Goal: Contribute content: Contribute content

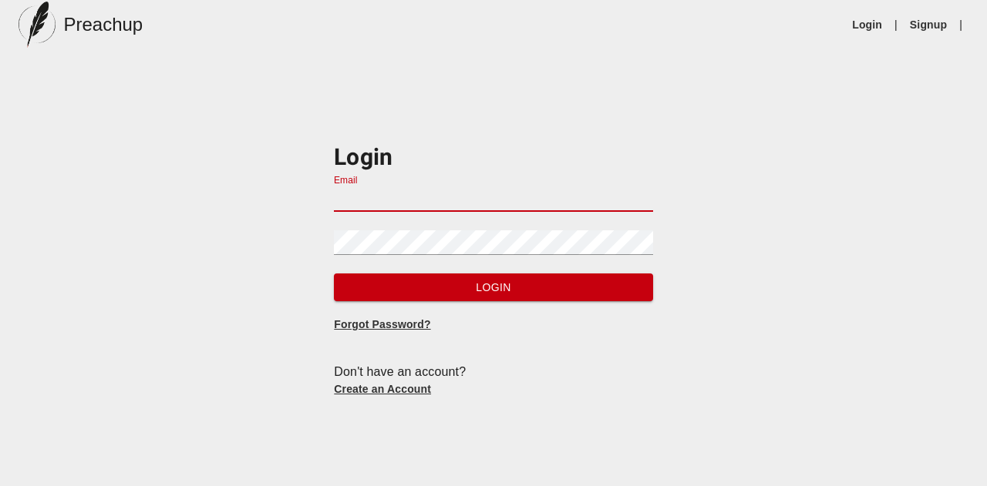
drag, startPoint x: 0, startPoint y: 0, endPoint x: 485, endPoint y: 195, distance: 522.6
click at [485, 195] on input "Email" at bounding box center [493, 199] width 318 height 25
type input "[EMAIL_ADDRESS][DOMAIN_NAME]"
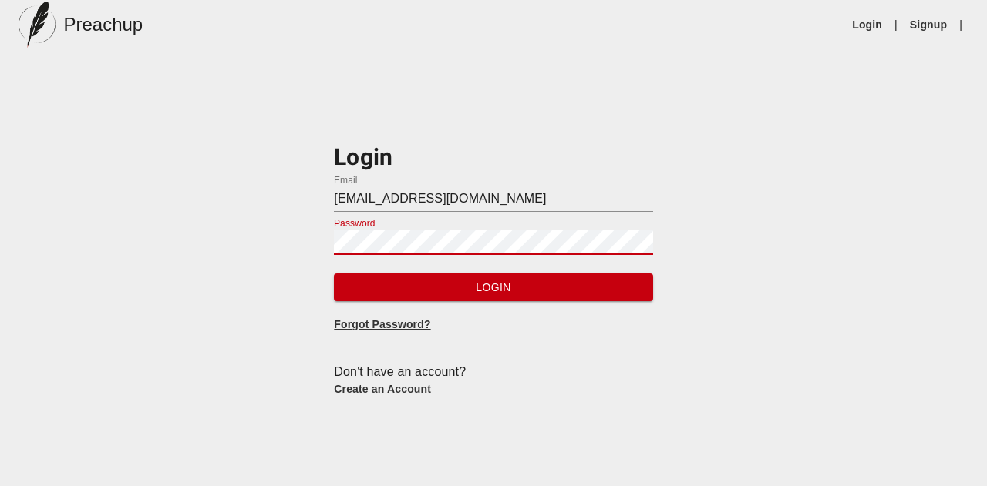
click at [334, 274] on button "Login" at bounding box center [493, 288] width 318 height 29
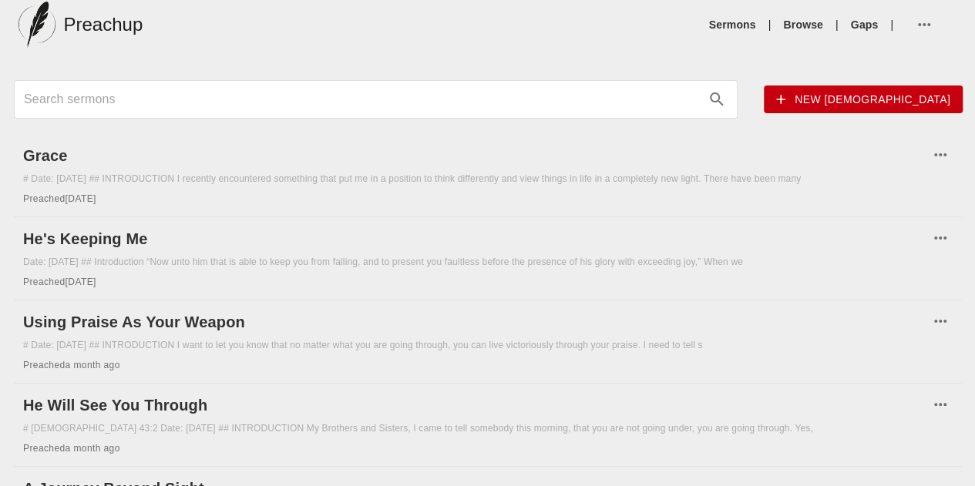
click at [786, 99] on span "New [DEMOGRAPHIC_DATA]" at bounding box center [863, 99] width 174 height 19
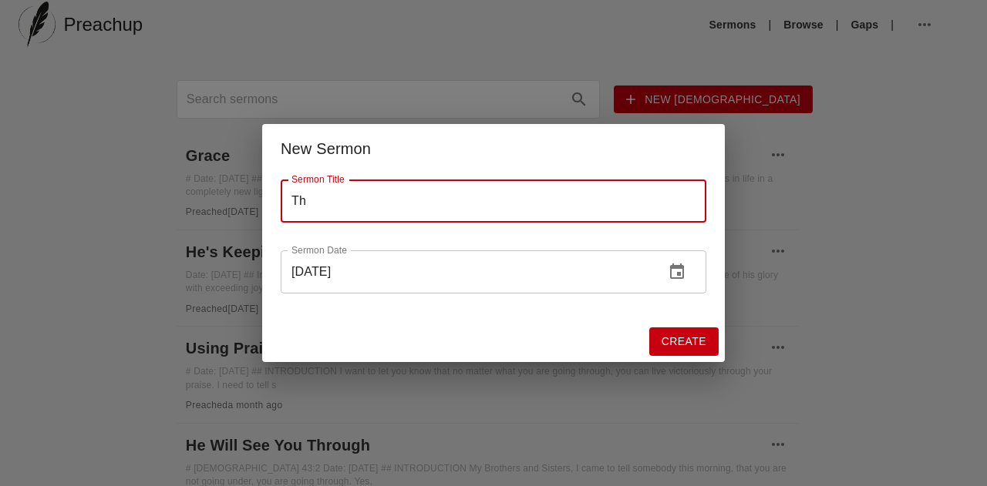
type input "T"
type input "E"
type input ""EXCUSE THE SPILLAGE""
click at [701, 341] on span "Create" at bounding box center [683, 341] width 45 height 19
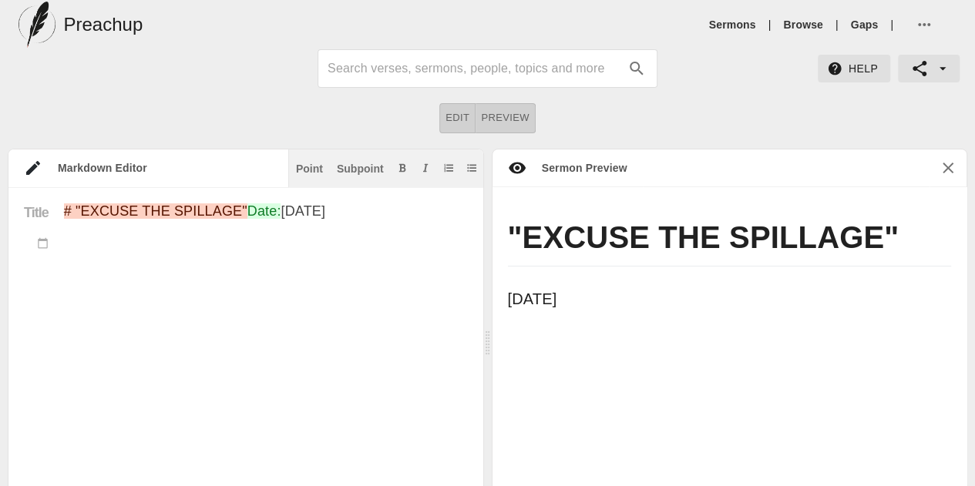
click at [257, 282] on textarea "# "EXCUSE THE SPILLAGE" Date: [DATE]" at bounding box center [266, 450] width 404 height 495
click at [308, 165] on div "Point" at bounding box center [309, 168] width 27 height 11
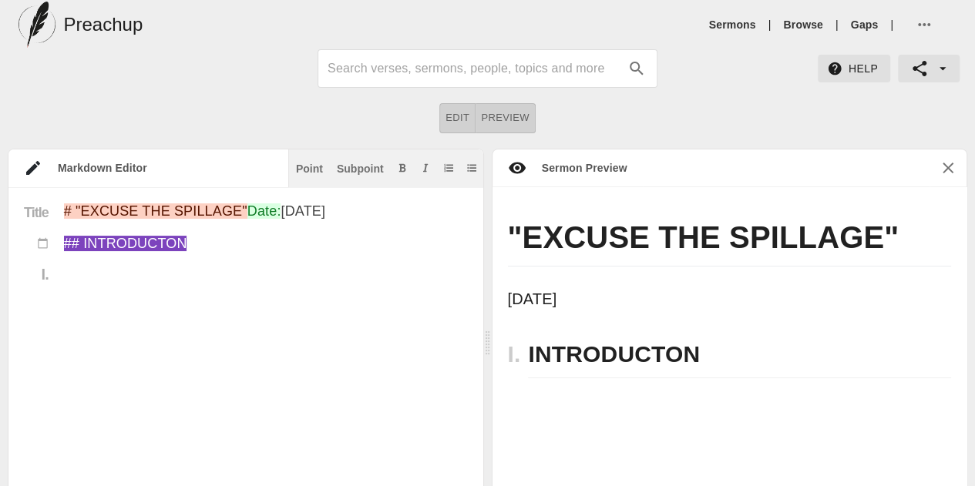
paste textarea "IN THE 23RD # OF PSALMS [PERSON_NAME] DOES 3 THINGS HE TALKS ABOUT THE LORD (IN…"
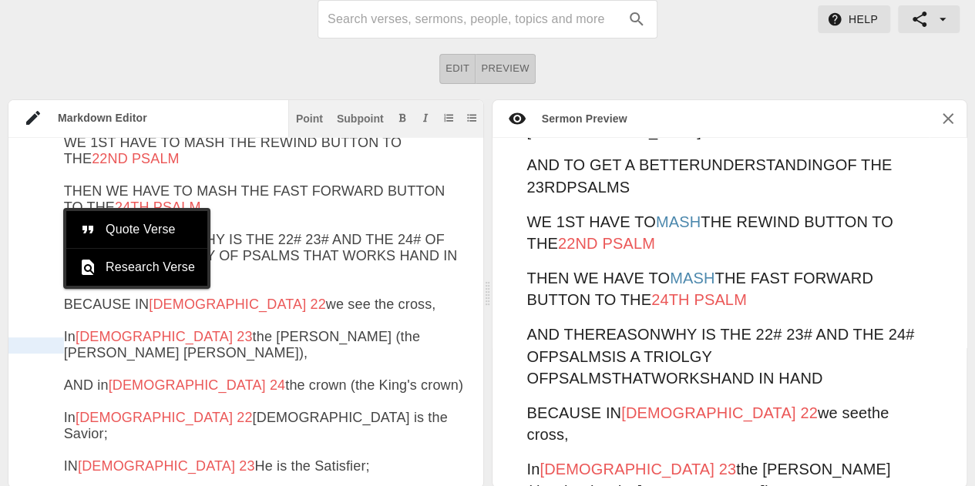
click at [32, 349] on div at bounding box center [35, 346] width 55 height 16
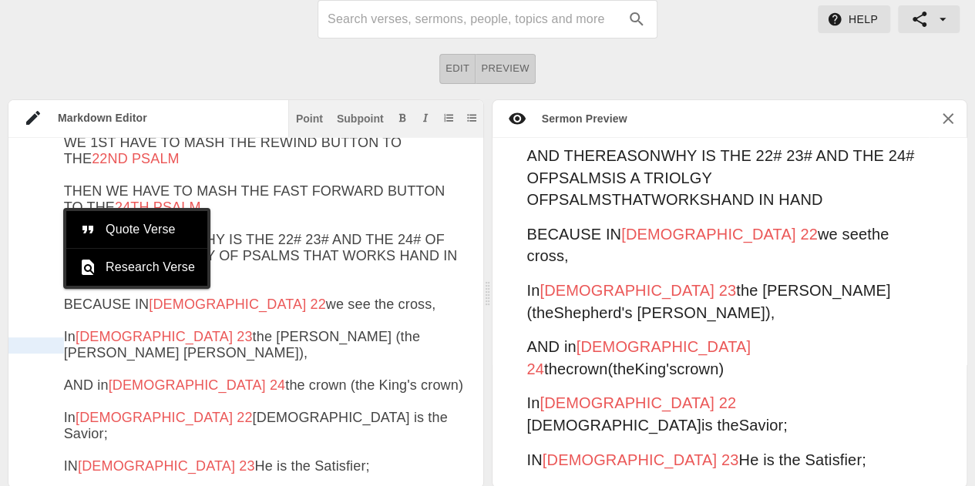
click at [32, 349] on div at bounding box center [35, 346] width 55 height 16
click at [28, 258] on div at bounding box center [35, 266] width 55 height 16
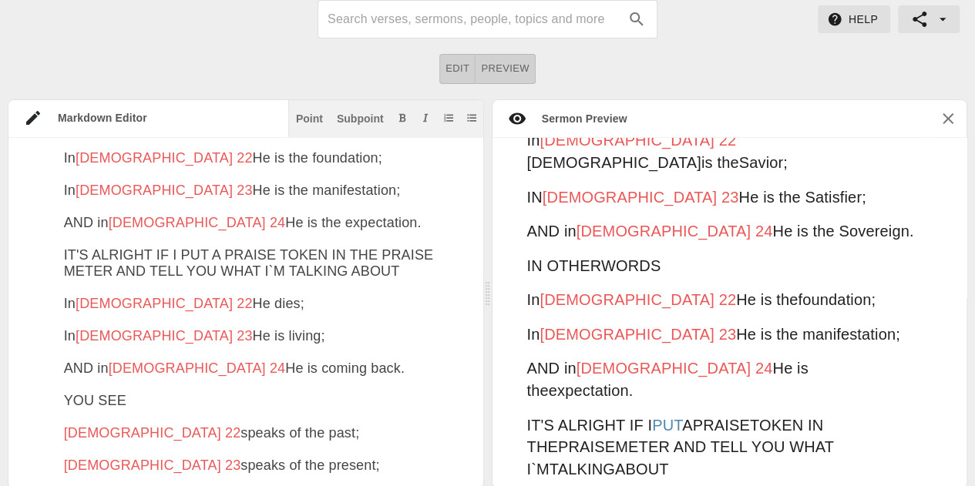
scroll to position [891, 0]
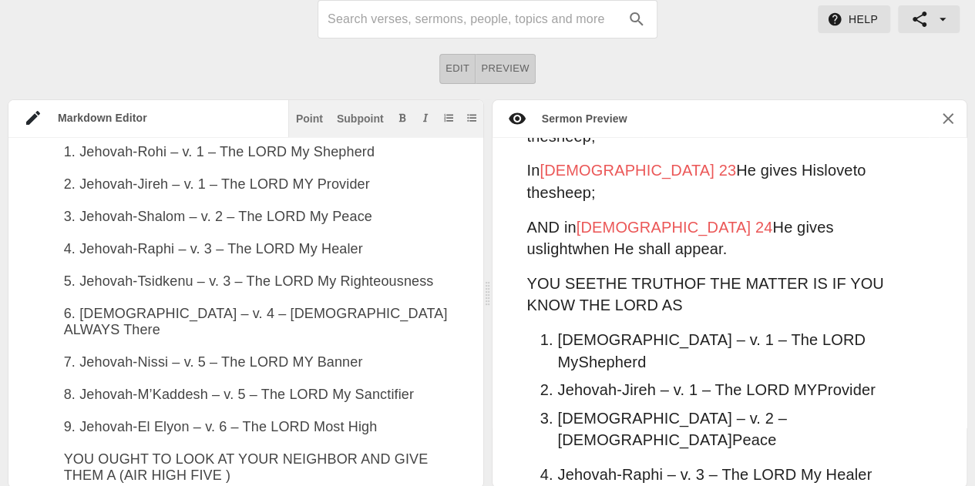
scroll to position [1248, 0]
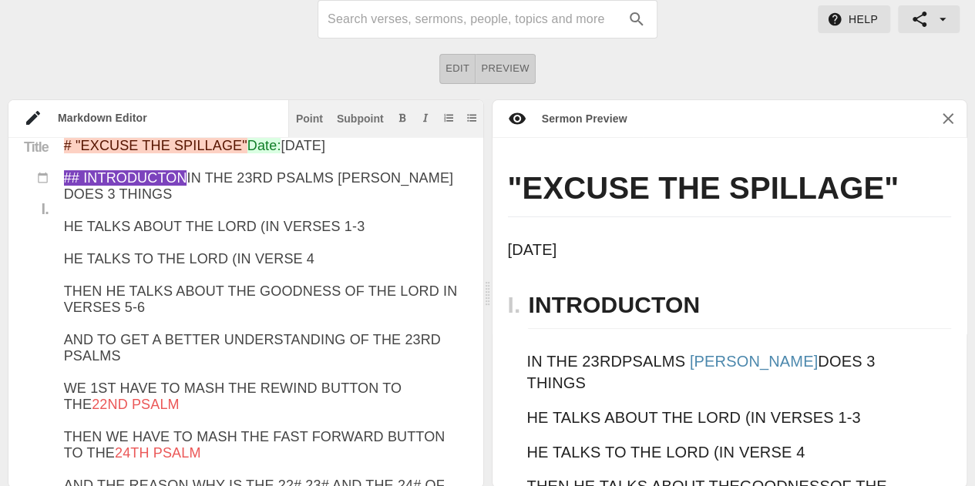
scroll to position [284, 0]
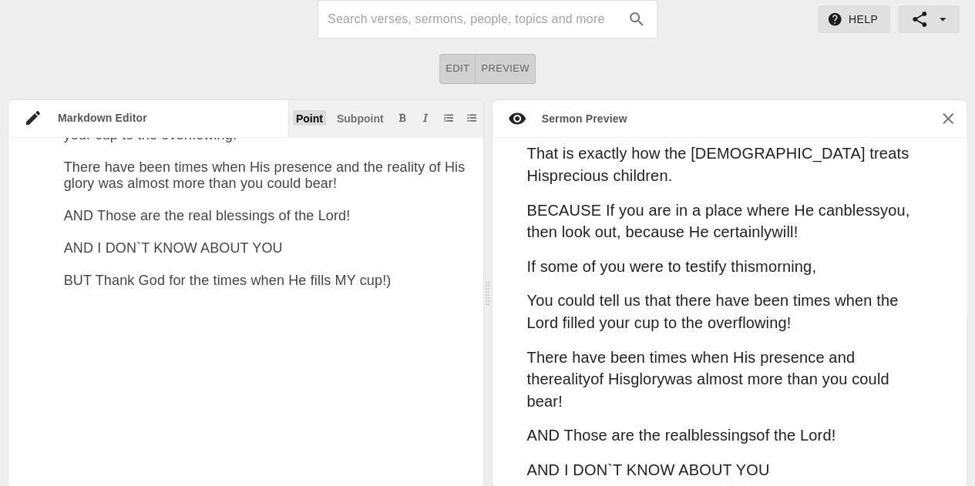
click at [321, 119] on div "Point" at bounding box center [309, 118] width 27 height 11
paste textarea ". STEP ONE IS TO TURN YOUR CUP RIGHT SIDE UP! In most good resturants the coffe…"
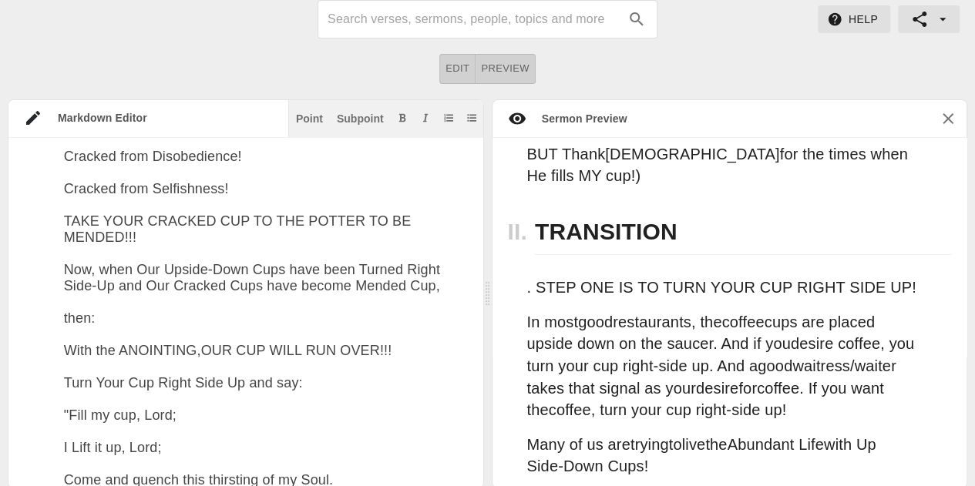
scroll to position [2450, 0]
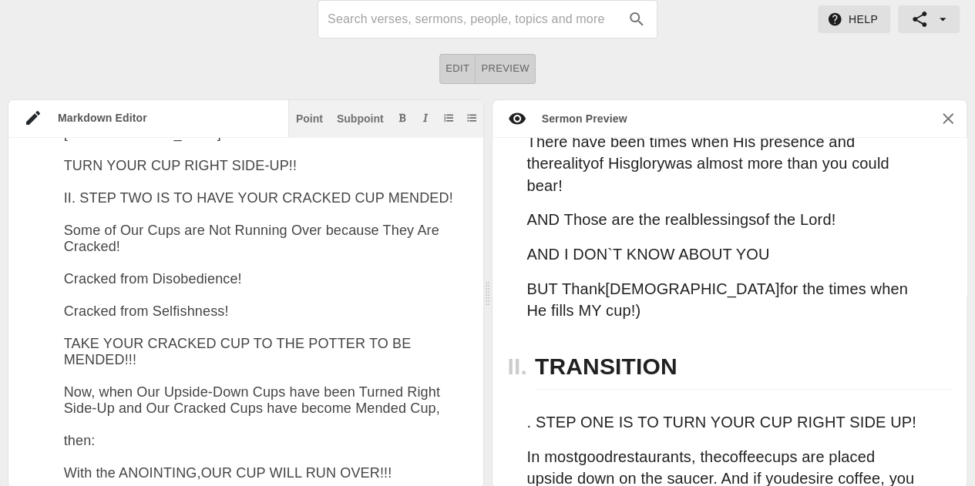
scroll to position [2307, 0]
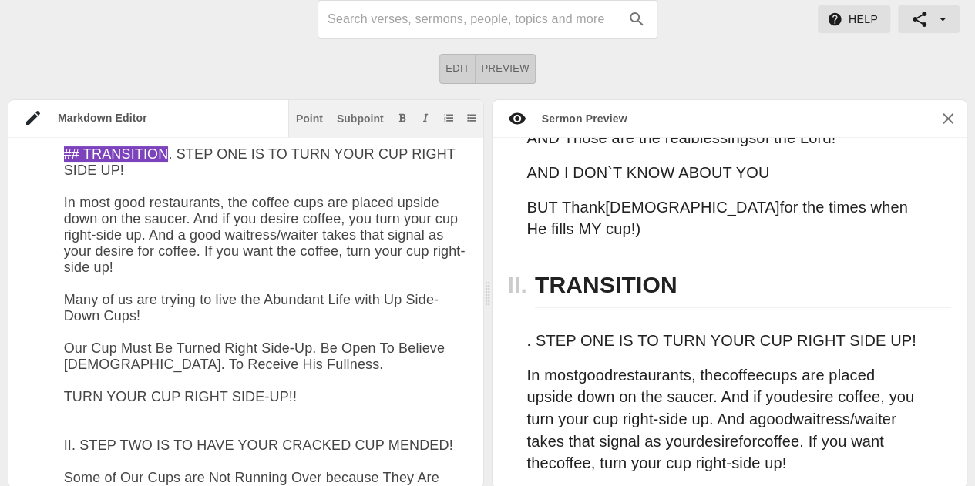
paste textarea "[PERSON_NAME] tells us that the Lord's blessings in his life are so great that …"
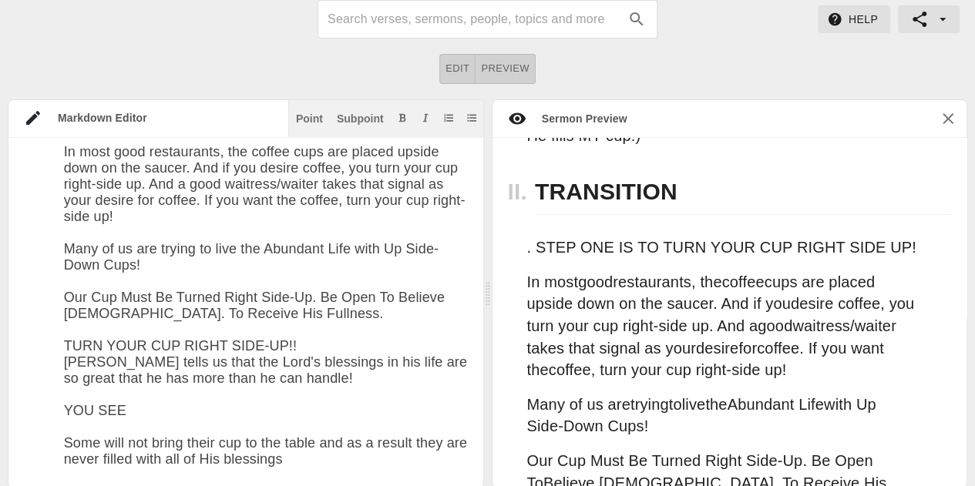
scroll to position [2763, 0]
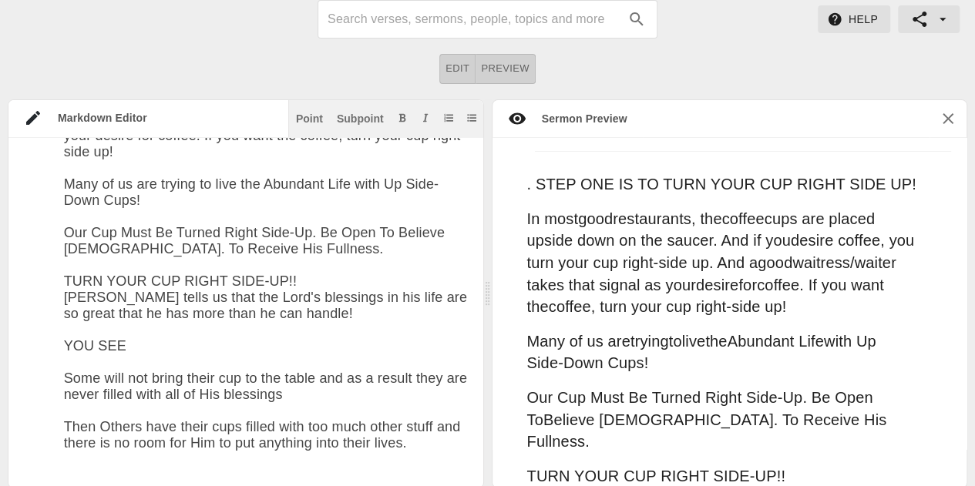
scroll to position [2857, 0]
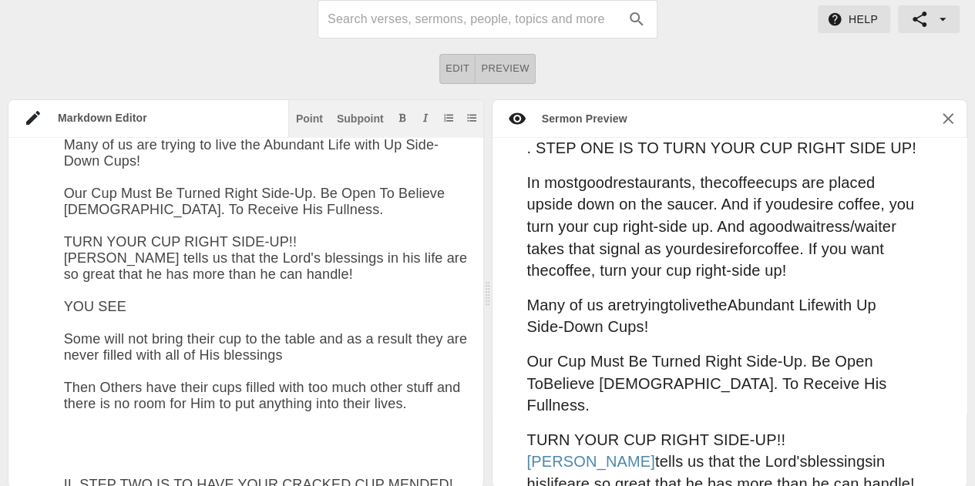
paste textarea "Then there are Others who believe that it isn't for them! But i stop Bethesda o…"
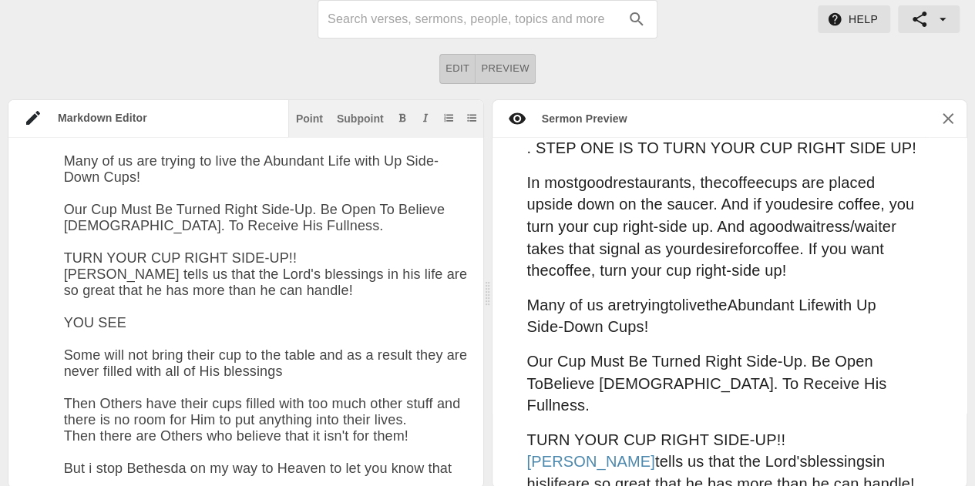
paste textarea "[DEMOGRAPHIC_DATA] wants to bless your life beyond your wildest dreams. YOU SEE…"
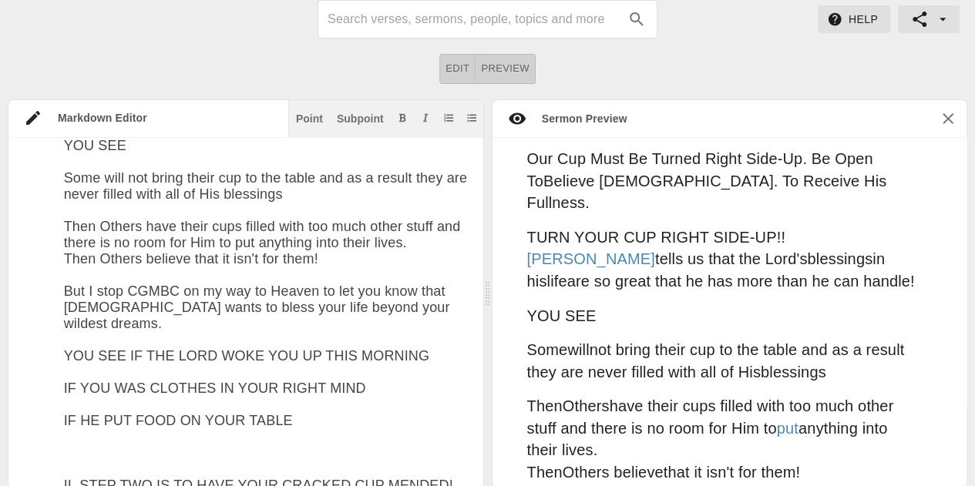
scroll to position [3060, 0]
paste textarea "CLOTHES ON YOUR BACK YOU HAD A ROOF OVER YOUR HEAD IF HE`S BEEN A DOCTOR IN YOU…"
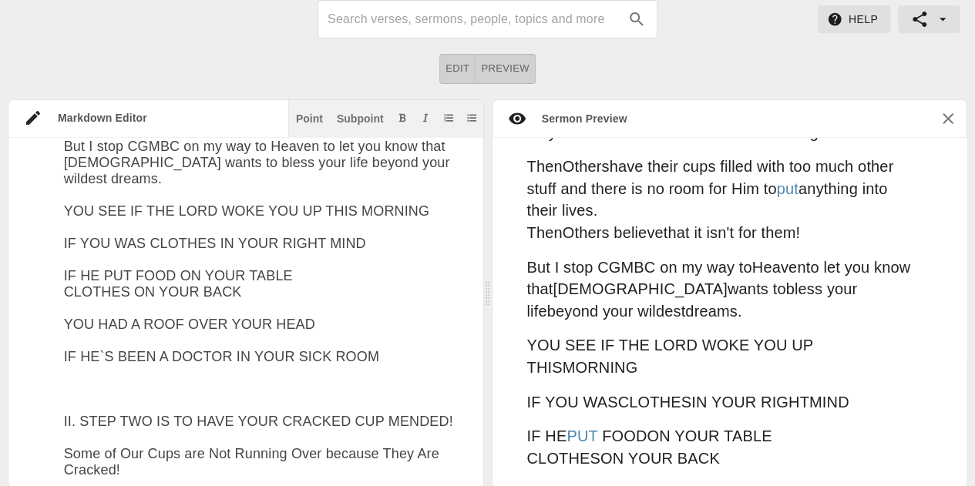
scroll to position [3293, 0]
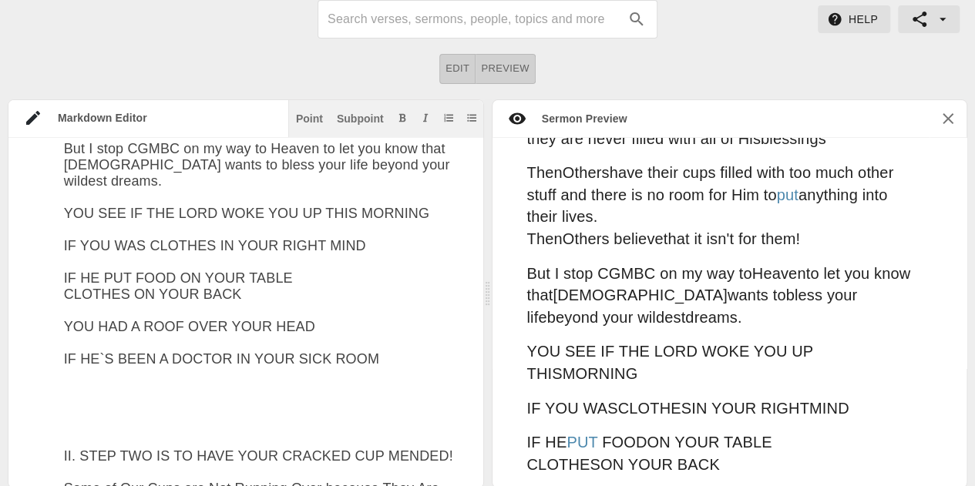
paste textarea "A LAWYER IN YOUR COURTROOM A COMPANY KEEPER IN A LONELY HOUR YOUR LOVER IN THE …"
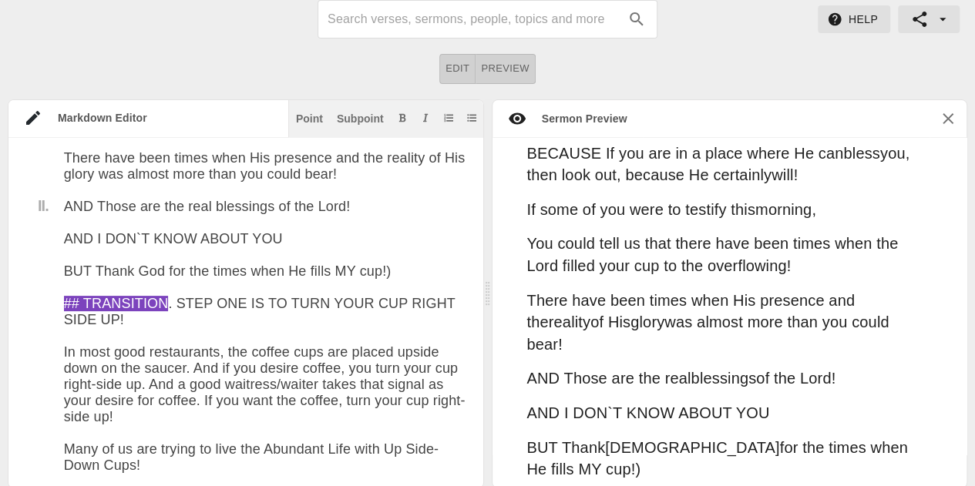
scroll to position [2410, 0]
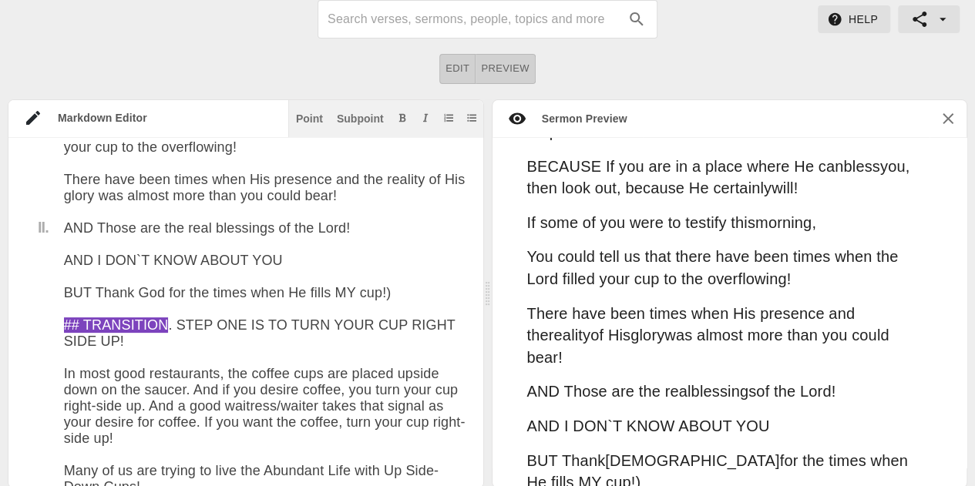
click at [76, 261] on textarea at bounding box center [266, 483] width 404 height 4509
drag, startPoint x: 78, startPoint y: 258, endPoint x: 264, endPoint y: 257, distance: 185.8
click at [264, 257] on textarea at bounding box center [266, 483] width 404 height 4509
drag, startPoint x: 432, startPoint y: 257, endPoint x: 59, endPoint y: 255, distance: 372.3
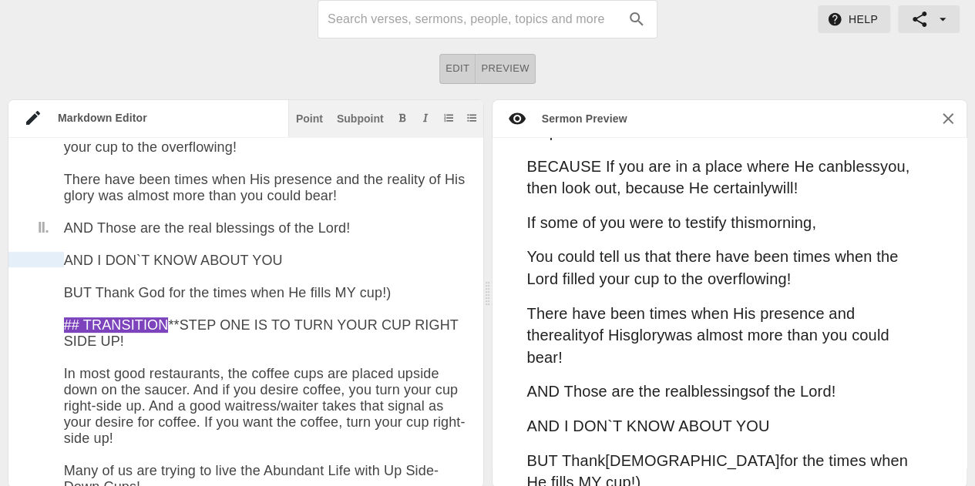
click at [59, 255] on div "Title I. II. # "EXCUSE THE SPILLAGE" Date: [DATE] ## INTRODUCTON IN THE 23RD PS…" at bounding box center [237, 483] width 459 height 4509
click at [405, 119] on icon "Add bold text" at bounding box center [402, 117] width 9 height 9
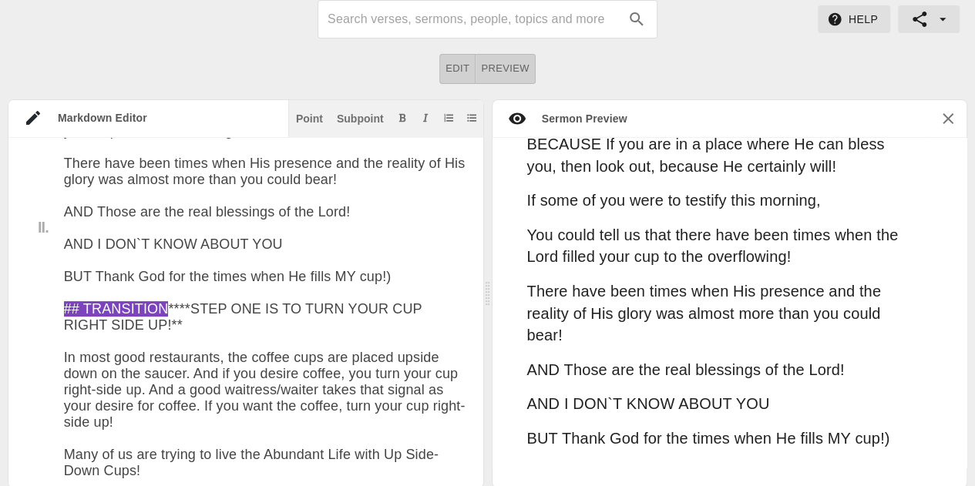
click at [456, 262] on div "Title I. II. # "EXCUSE THE SPILLAGE" Date: [DATE] ## INTRODUCTON IN THE 23RD PS…" at bounding box center [245, 313] width 475 height 351
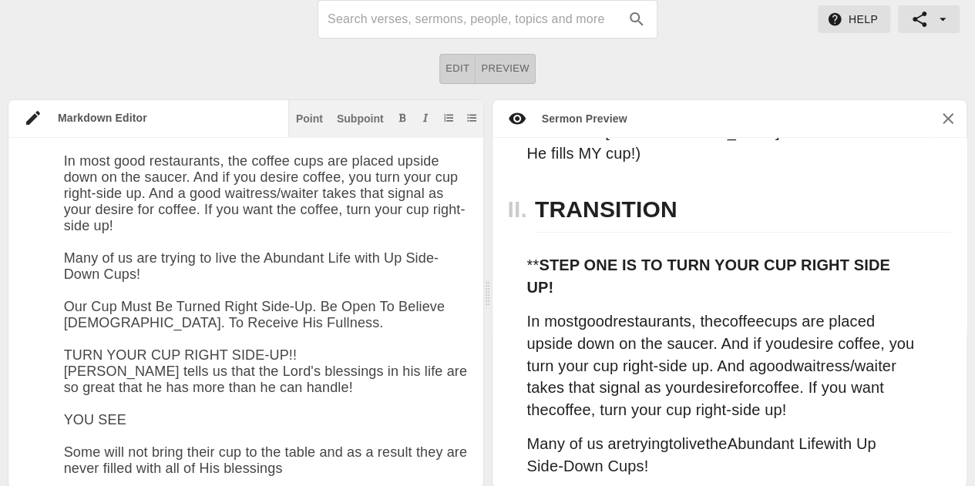
scroll to position [2743, 0]
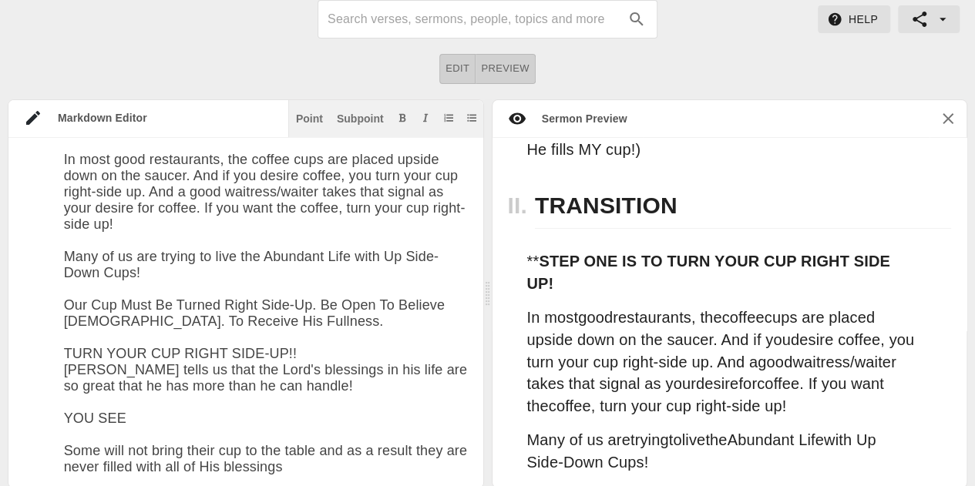
click at [170, 327] on textarea at bounding box center [266, 269] width 404 height 4509
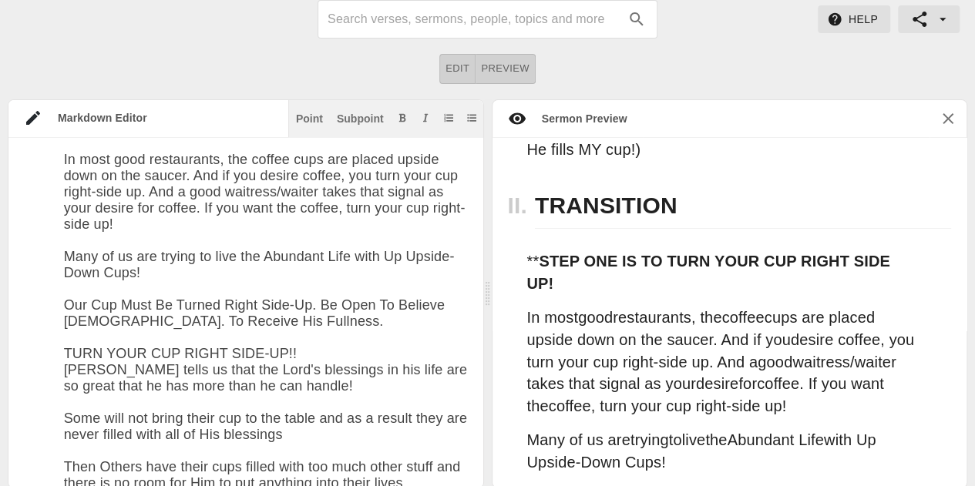
click at [392, 170] on textarea at bounding box center [266, 253] width 404 height 4477
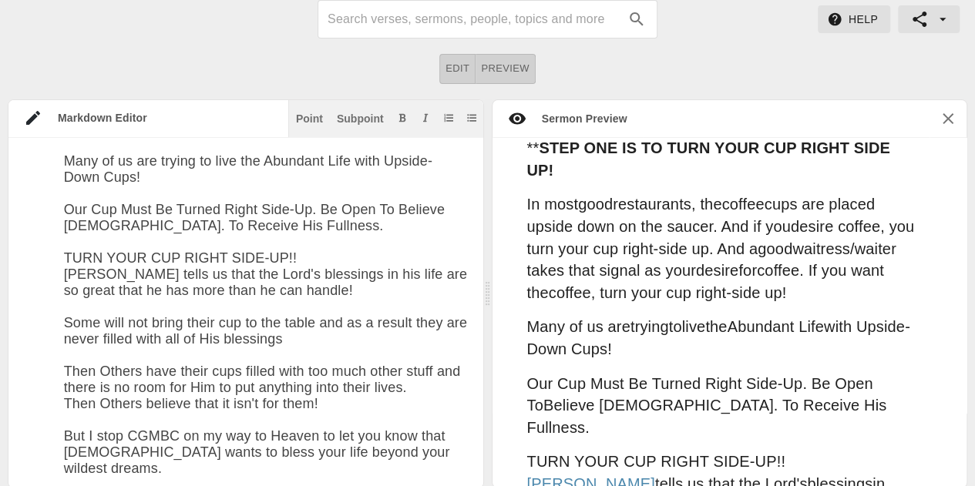
scroll to position [2874, 0]
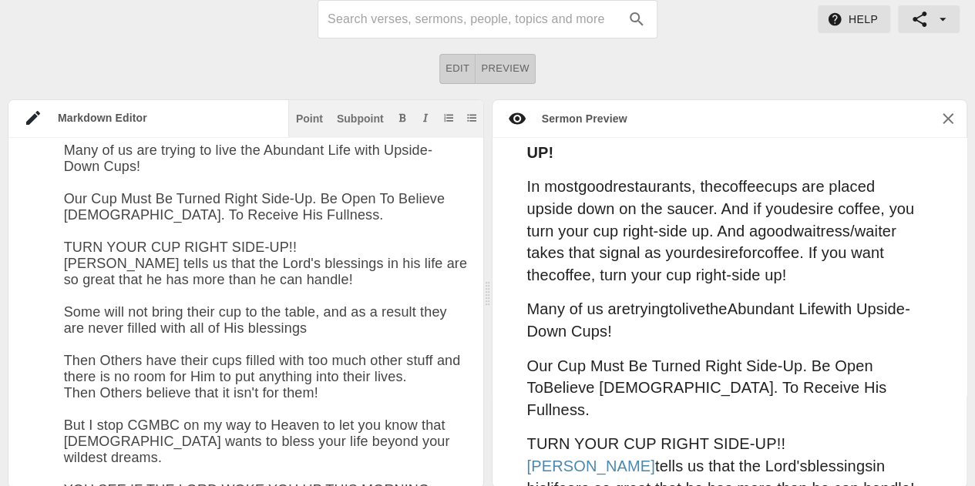
click at [390, 233] on textarea at bounding box center [266, 147] width 404 height 4477
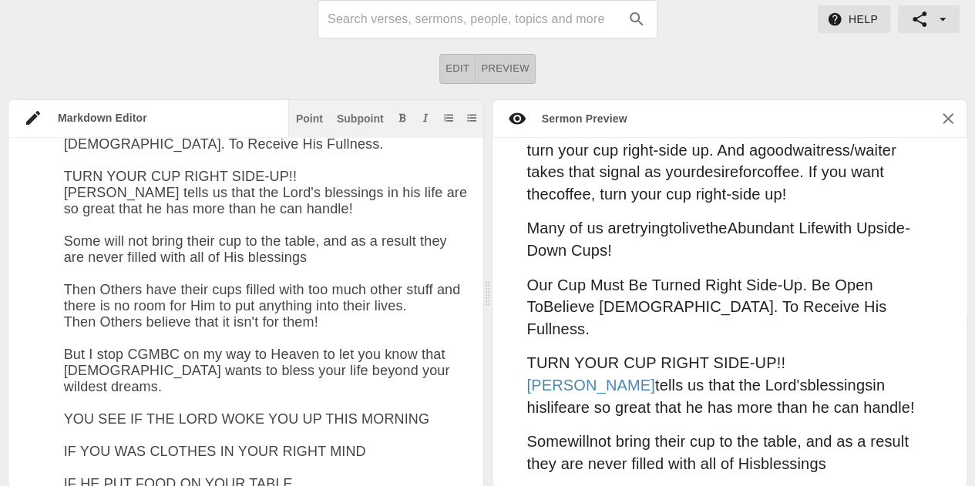
click at [215, 341] on textarea at bounding box center [266, 76] width 404 height 4477
click at [198, 345] on textarea at bounding box center [266, 76] width 404 height 4477
click at [125, 309] on textarea at bounding box center [266, 76] width 404 height 4477
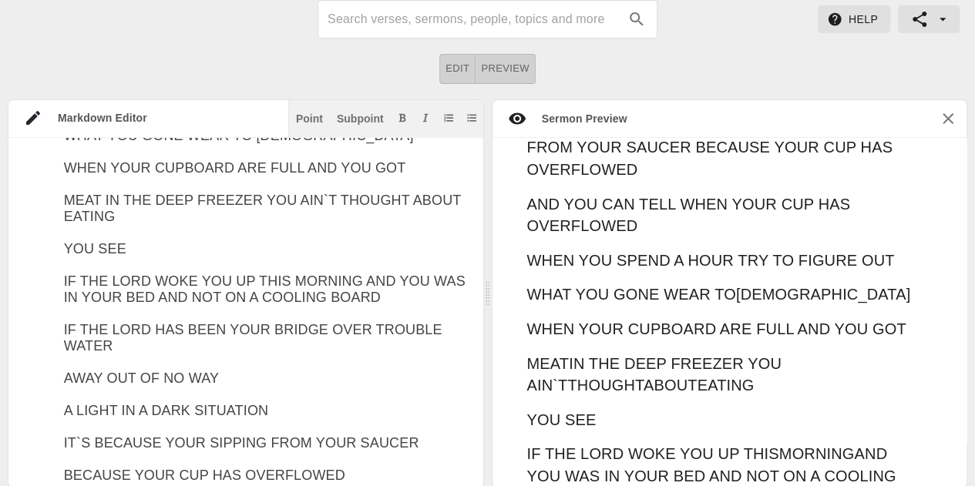
scroll to position [2991, 0]
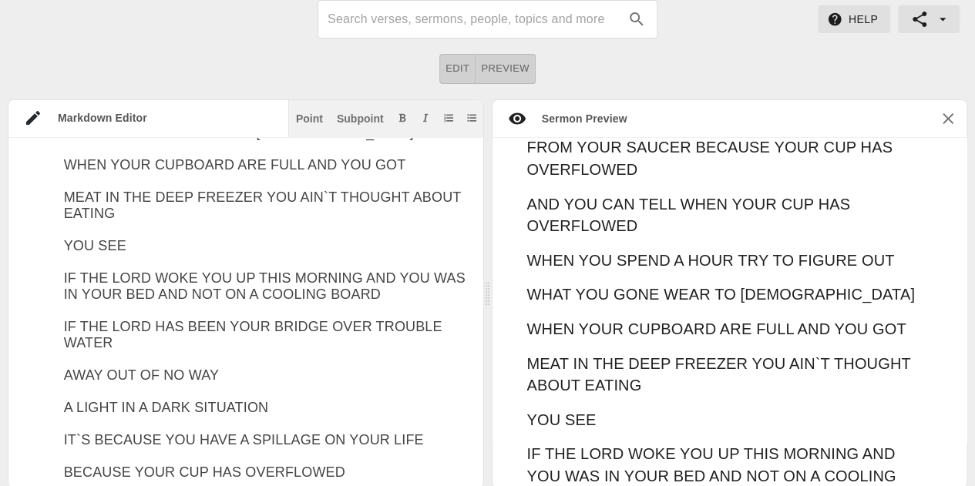
scroll to position [3958, 0]
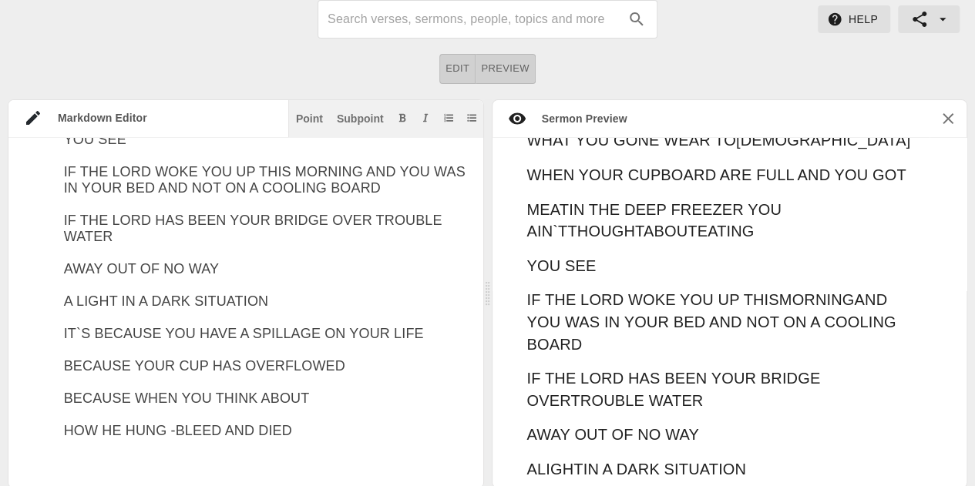
drag, startPoint x: 452, startPoint y: 391, endPoint x: 106, endPoint y: 381, distance: 346.2
click at [318, 117] on div "Point" at bounding box center [309, 118] width 27 height 11
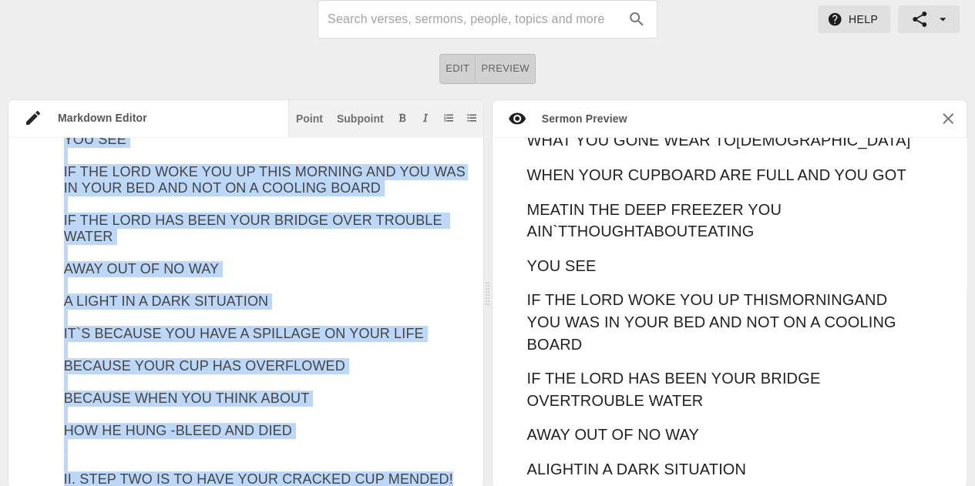
drag, startPoint x: 459, startPoint y: 374, endPoint x: 372, endPoint y: 375, distance: 87.1
click at [372, 375] on div "Title I. II. # "EXCUSE THE SPILLAGE" Date: [DATE] ## INTRODUCTON IN THE 23RD PS…" at bounding box center [245, 313] width 475 height 351
click at [457, 378] on div "Title I. II. # "EXCUSE THE SPILLAGE" Date: [DATE] ## INTRODUCTON IN THE 23RD PS…" at bounding box center [245, 313] width 475 height 351
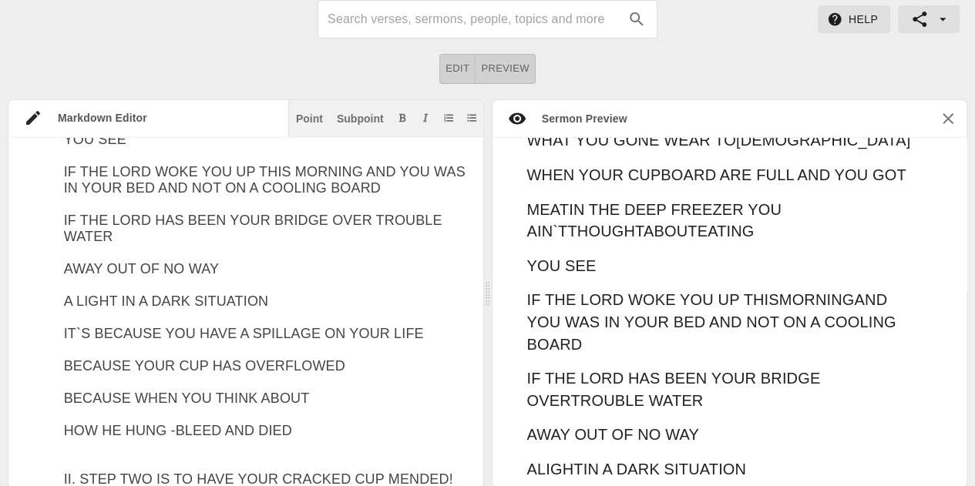
drag, startPoint x: 451, startPoint y: 368, endPoint x: 66, endPoint y: 372, distance: 384.7
click at [403, 116] on icon "Add bold text" at bounding box center [402, 117] width 7 height 8
drag, startPoint x: 157, startPoint y: 388, endPoint x: 59, endPoint y: 363, distance: 101.1
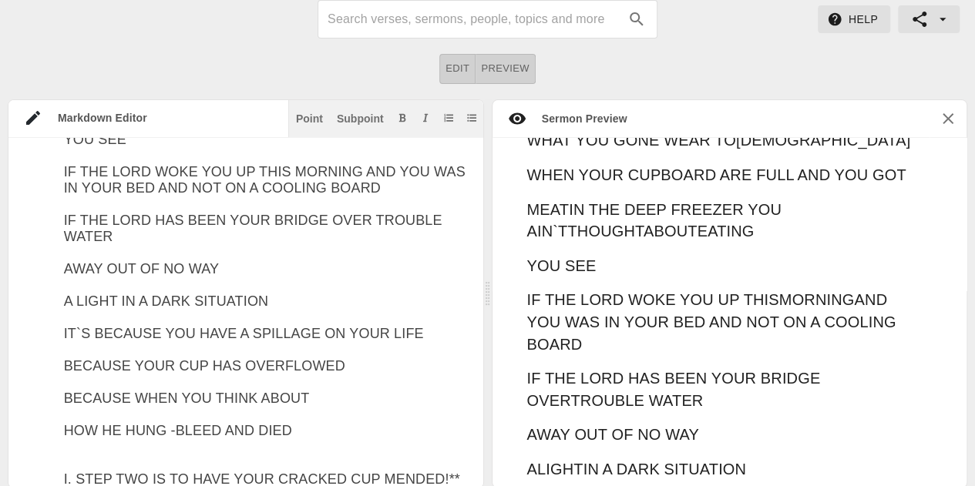
click at [401, 122] on button "Add bold text" at bounding box center [402, 117] width 15 height 15
type textarea "# "EXCUSE THE SPILLAGE" Date: [DATE] ## INTRODUCTON IN THE 23RD PSALMS [PERSON_…"
drag, startPoint x: 167, startPoint y: 392, endPoint x: 61, endPoint y: 375, distance: 107.6
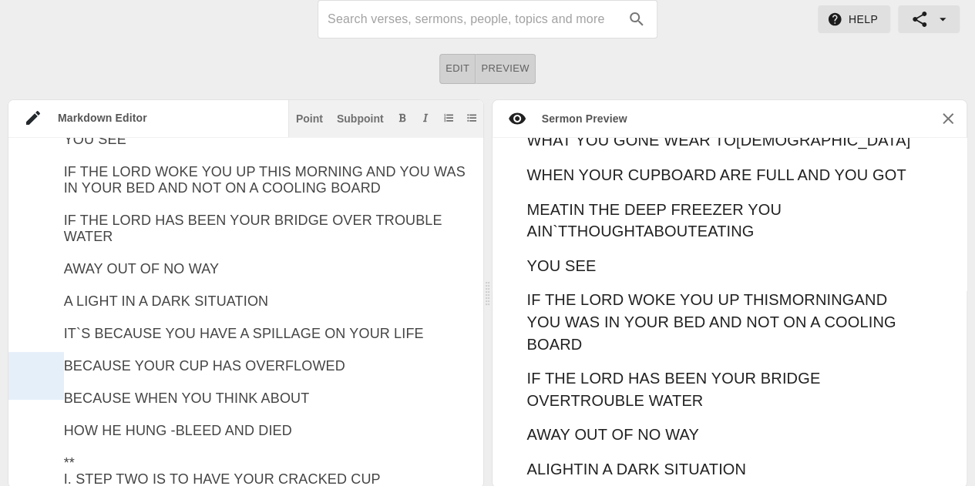
drag, startPoint x: 109, startPoint y: 380, endPoint x: 80, endPoint y: 388, distance: 29.5
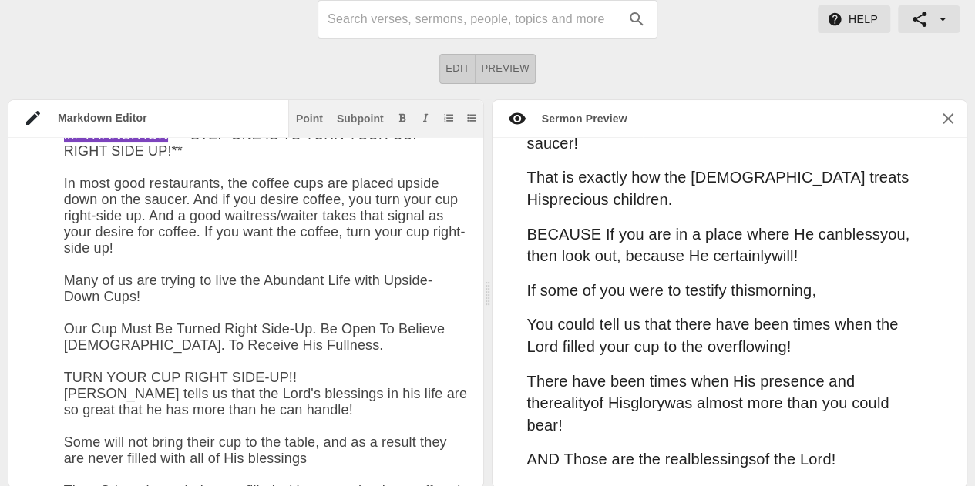
scroll to position [2084, 0]
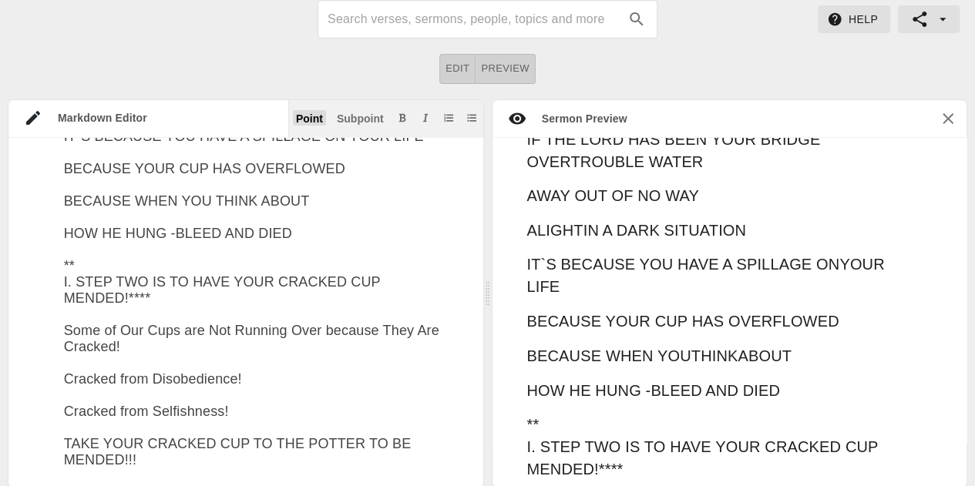
click at [322, 120] on div "Point" at bounding box center [309, 118] width 27 height 11
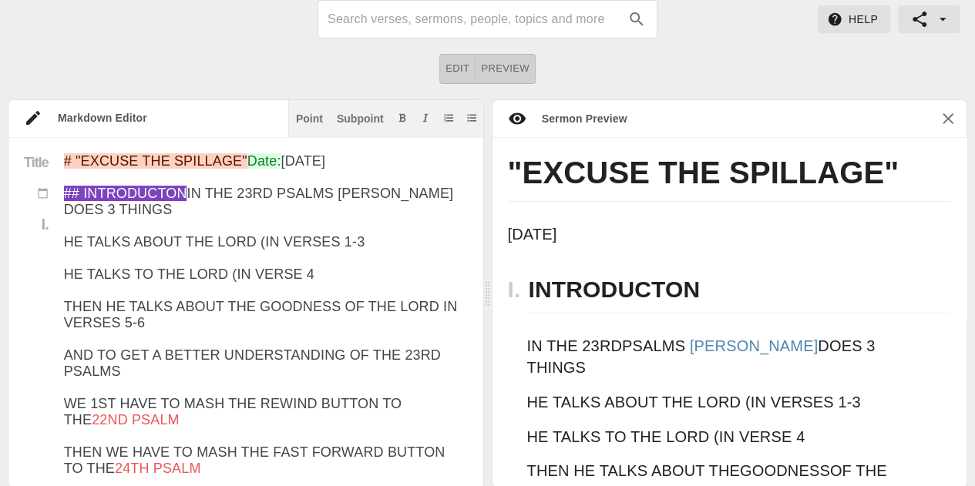
click at [706, 66] on div "Edit Preview" at bounding box center [487, 69] width 975 height 30
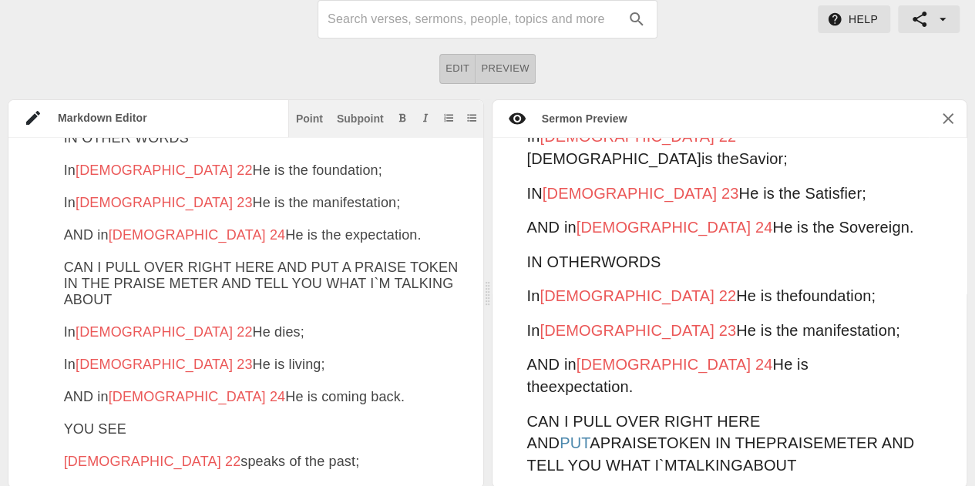
scroll to position [888, 0]
